Goal: Find specific page/section

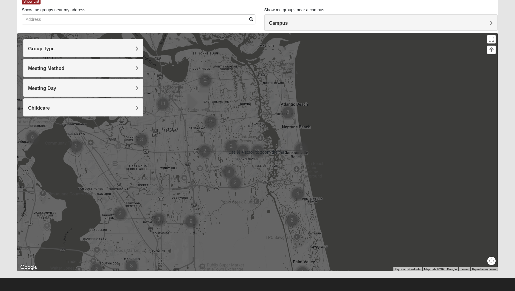
scroll to position [31, 0]
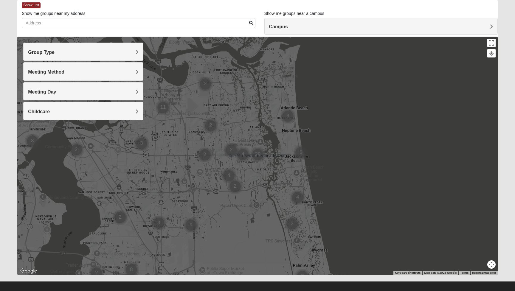
click at [385, 208] on div at bounding box center [257, 156] width 480 height 238
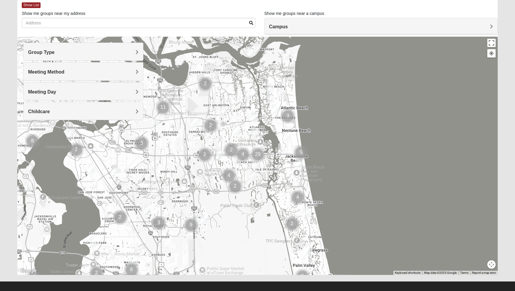
click at [139, 56] on div "Group Type" at bounding box center [83, 52] width 119 height 18
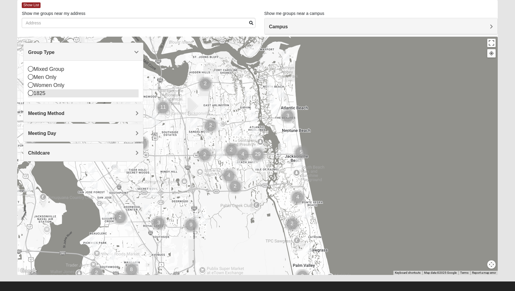
click at [32, 93] on icon at bounding box center [30, 92] width 5 height 5
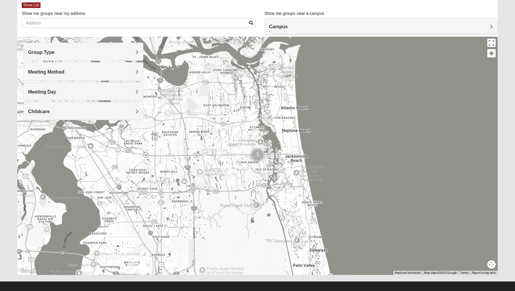
click at [140, 53] on div "Group Type" at bounding box center [83, 52] width 119 height 18
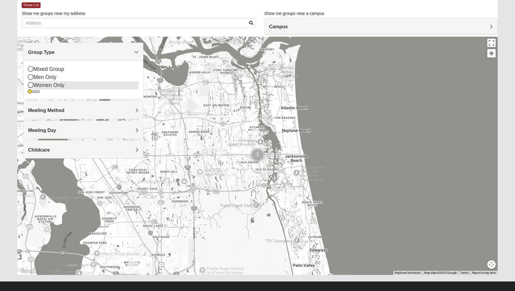
click at [29, 85] on icon at bounding box center [30, 84] width 5 height 5
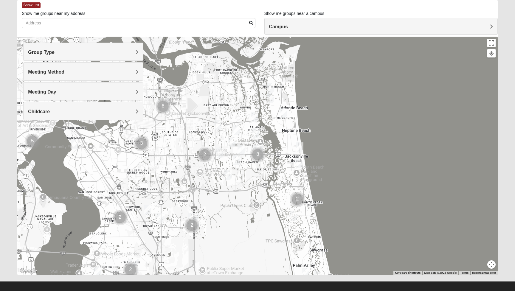
click at [33, 51] on span "Group Type" at bounding box center [41, 52] width 26 height 5
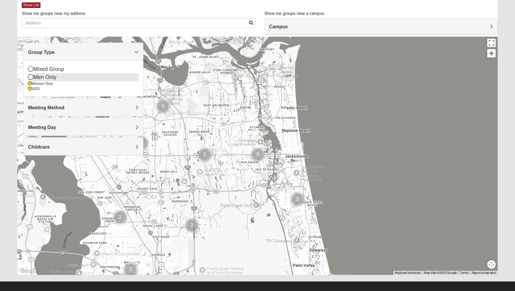
click at [30, 77] on icon at bounding box center [30, 76] width 5 height 5
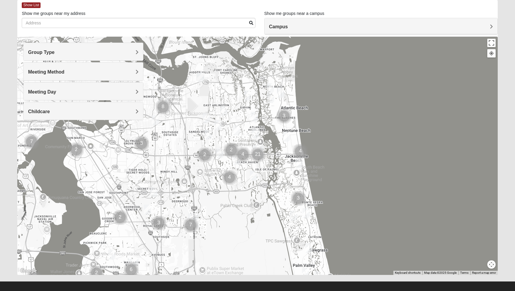
click at [33, 48] on div "Group Type" at bounding box center [83, 52] width 119 height 18
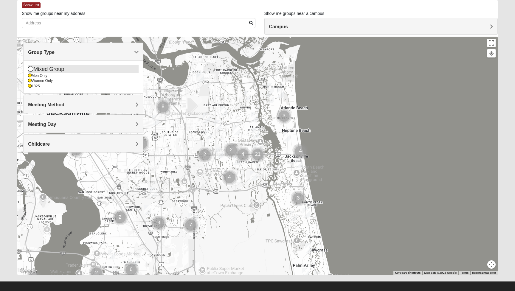
click at [31, 68] on icon at bounding box center [30, 68] width 5 height 5
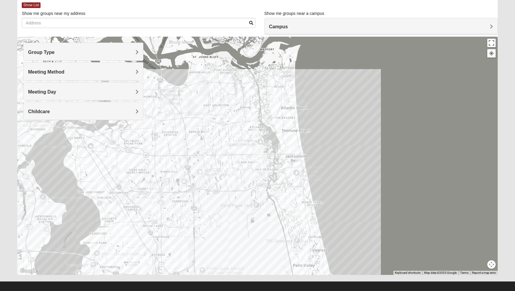
click at [224, 111] on img "Mens Piper 32225" at bounding box center [223, 111] width 7 height 10
click at [185, 95] on span "Learn More" at bounding box center [189, 97] width 25 height 6
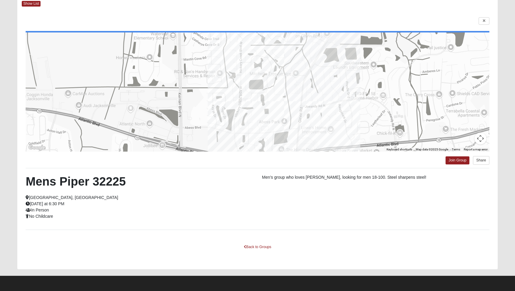
scroll to position [33, 0]
click at [487, 22] on link at bounding box center [483, 20] width 11 height 7
